Goal: Browse casually: Explore the website without a specific task or goal

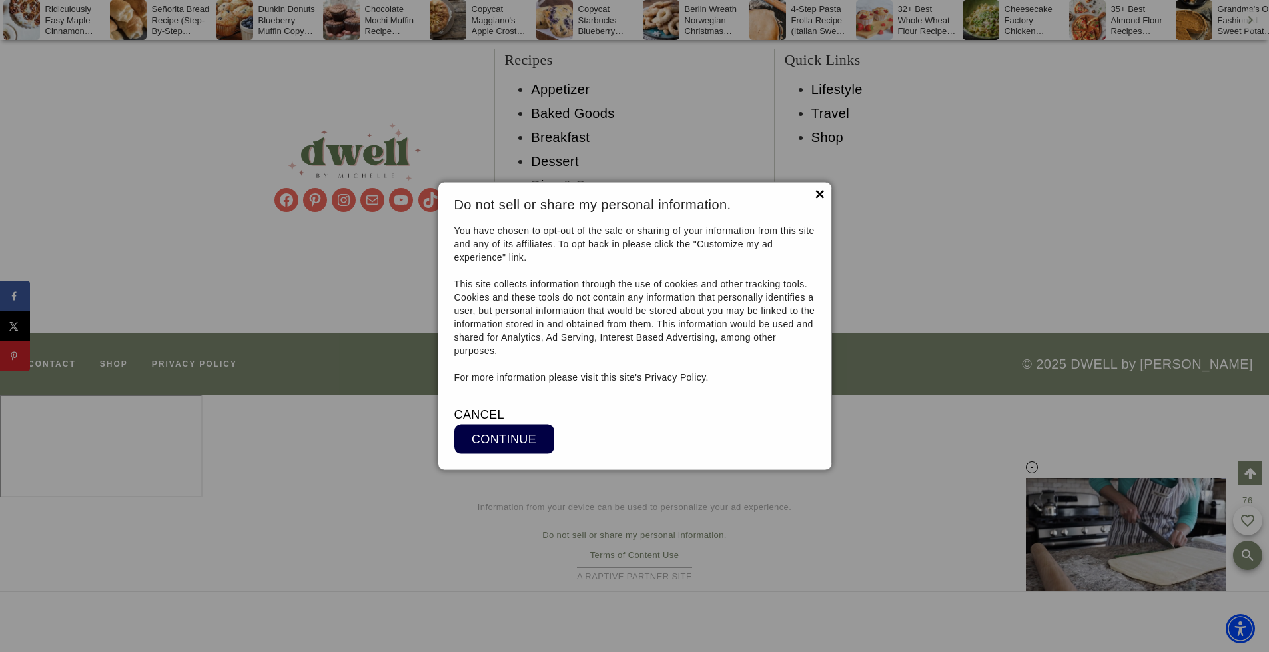
scroll to position [11426, 0]
